Goal: Navigation & Orientation: Find specific page/section

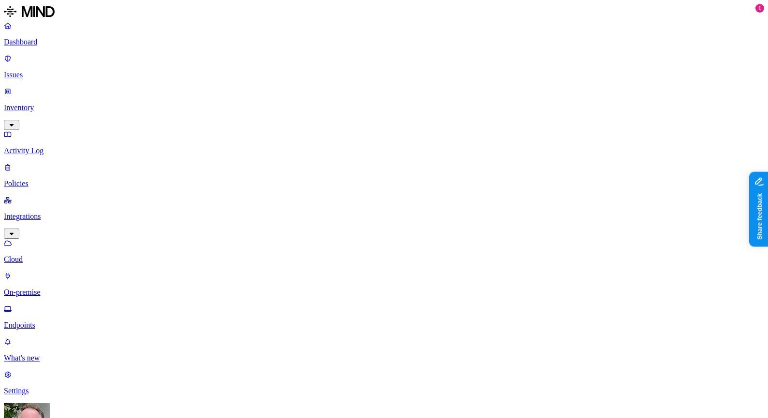
click at [50, 40] on p "Dashboard" at bounding box center [384, 42] width 760 height 9
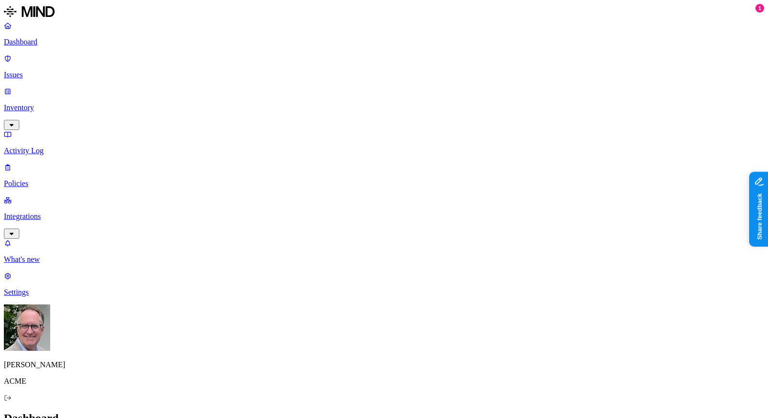
click at [42, 163] on link "Policies" at bounding box center [384, 175] width 760 height 25
click at [33, 45] on p "Dashboard" at bounding box center [384, 42] width 760 height 9
